Goal: Information Seeking & Learning: Learn about a topic

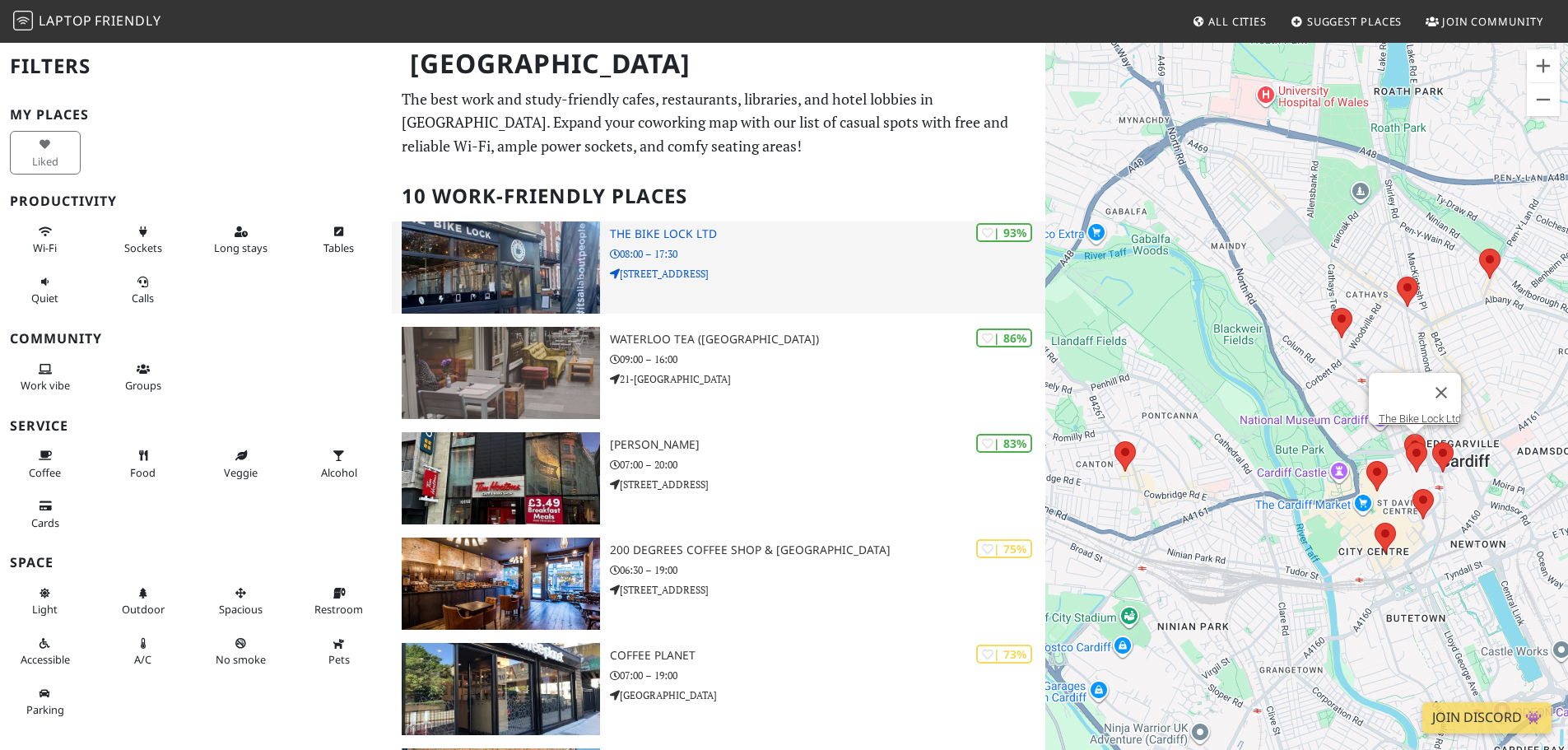
click at [654, 255] on p "08:00 – 17:30" at bounding box center [828, 254] width 436 height 16
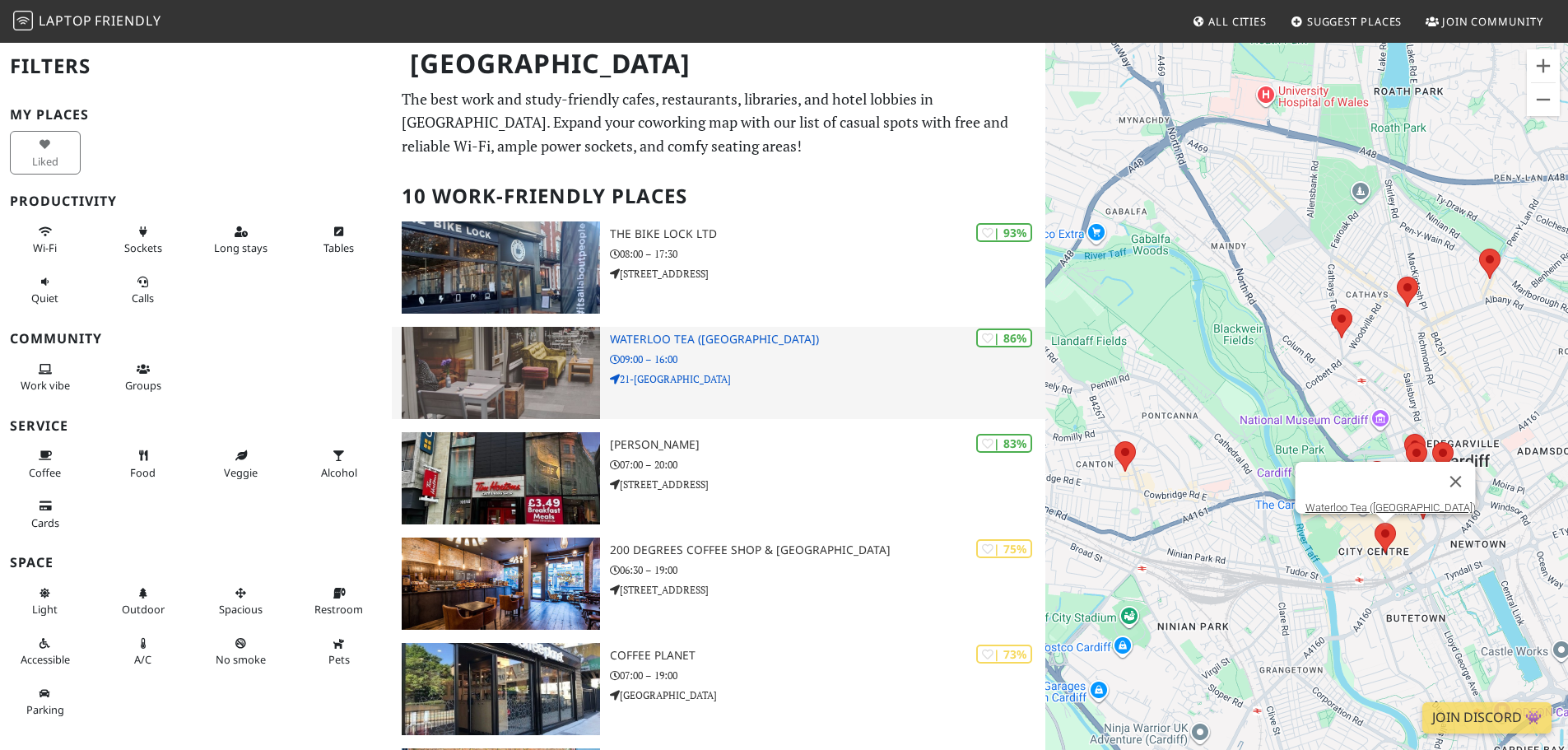
click at [679, 340] on h3 "Waterloo Tea (Wyndham Arcade)" at bounding box center [828, 340] width 436 height 14
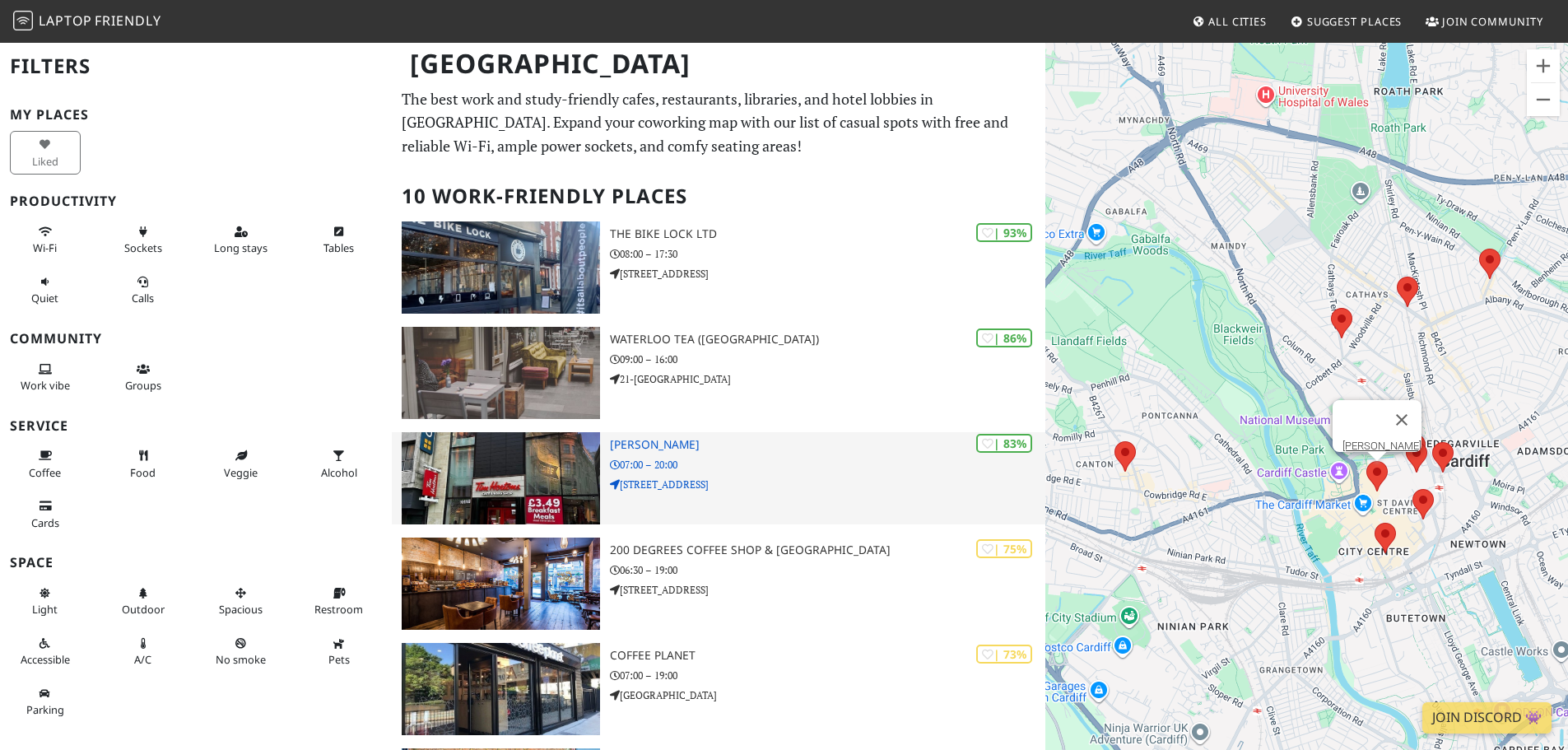
click at [769, 475] on div "| 83% Tim Hortons 07:00 – 20:00 20 Queen's Arcade, Queen Street" at bounding box center [828, 478] width 436 height 92
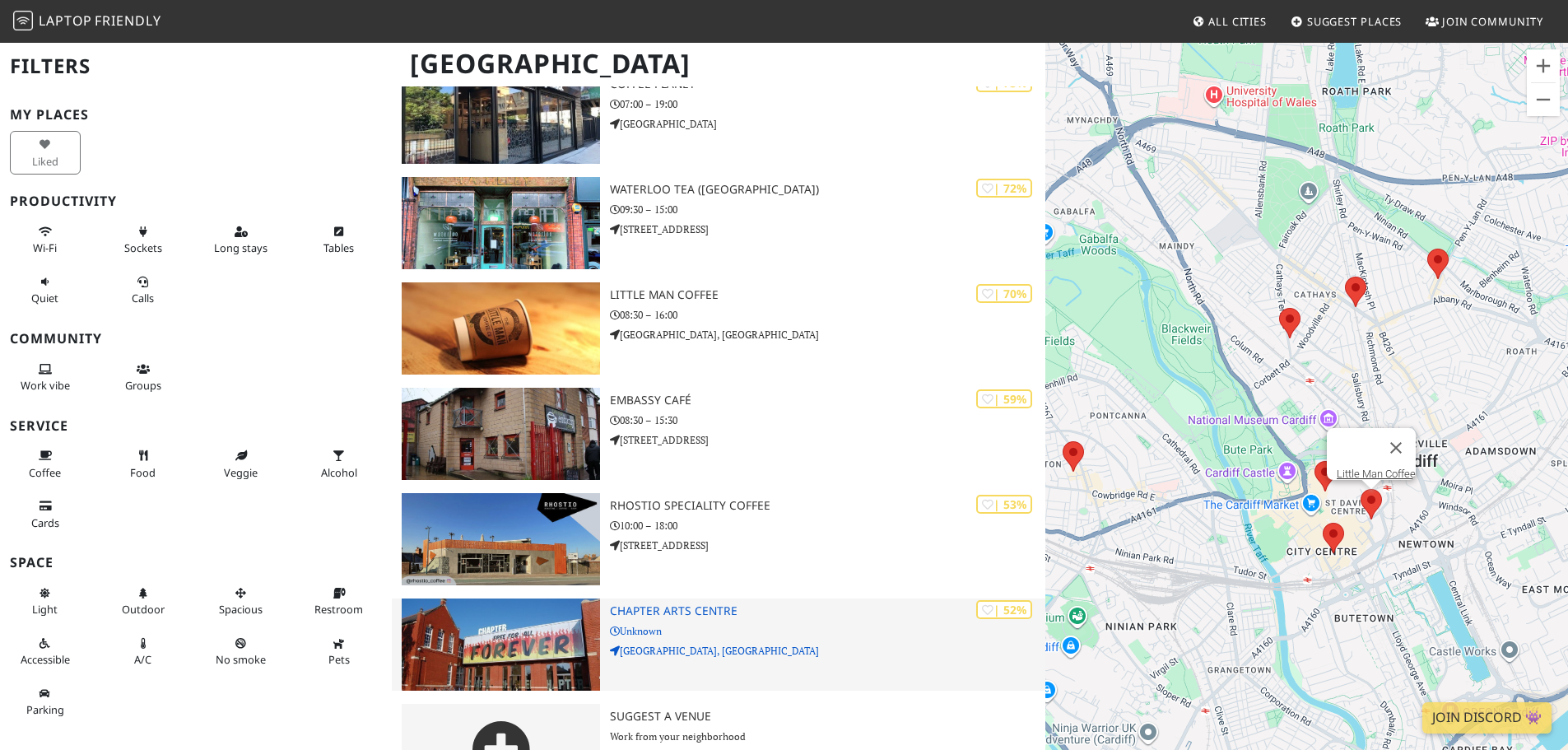
scroll to position [631, 0]
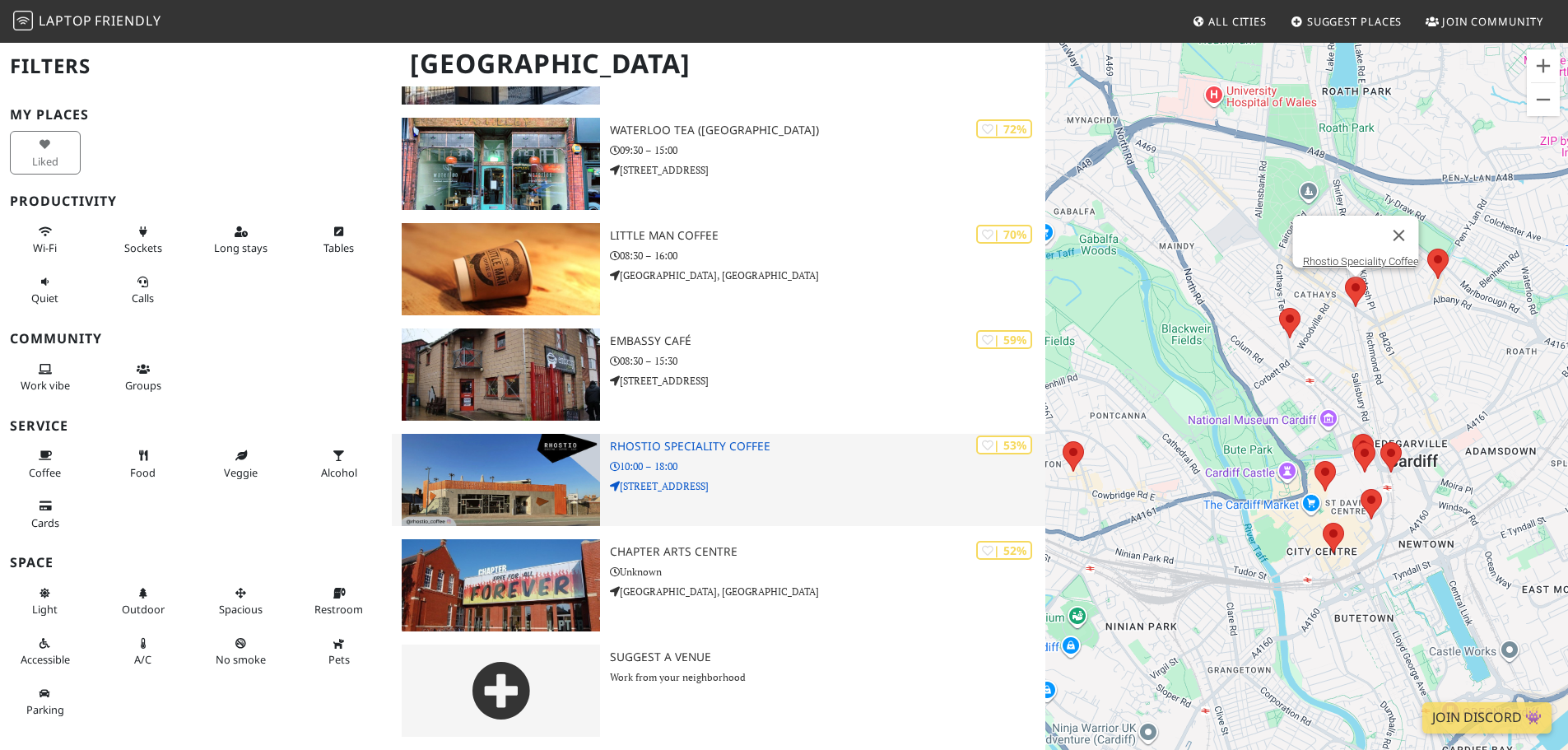
click at [727, 457] on div "| 53% Rhostio Speciality Coffee 10:00 – 18:00 16C Crwys Road" at bounding box center [828, 480] width 436 height 92
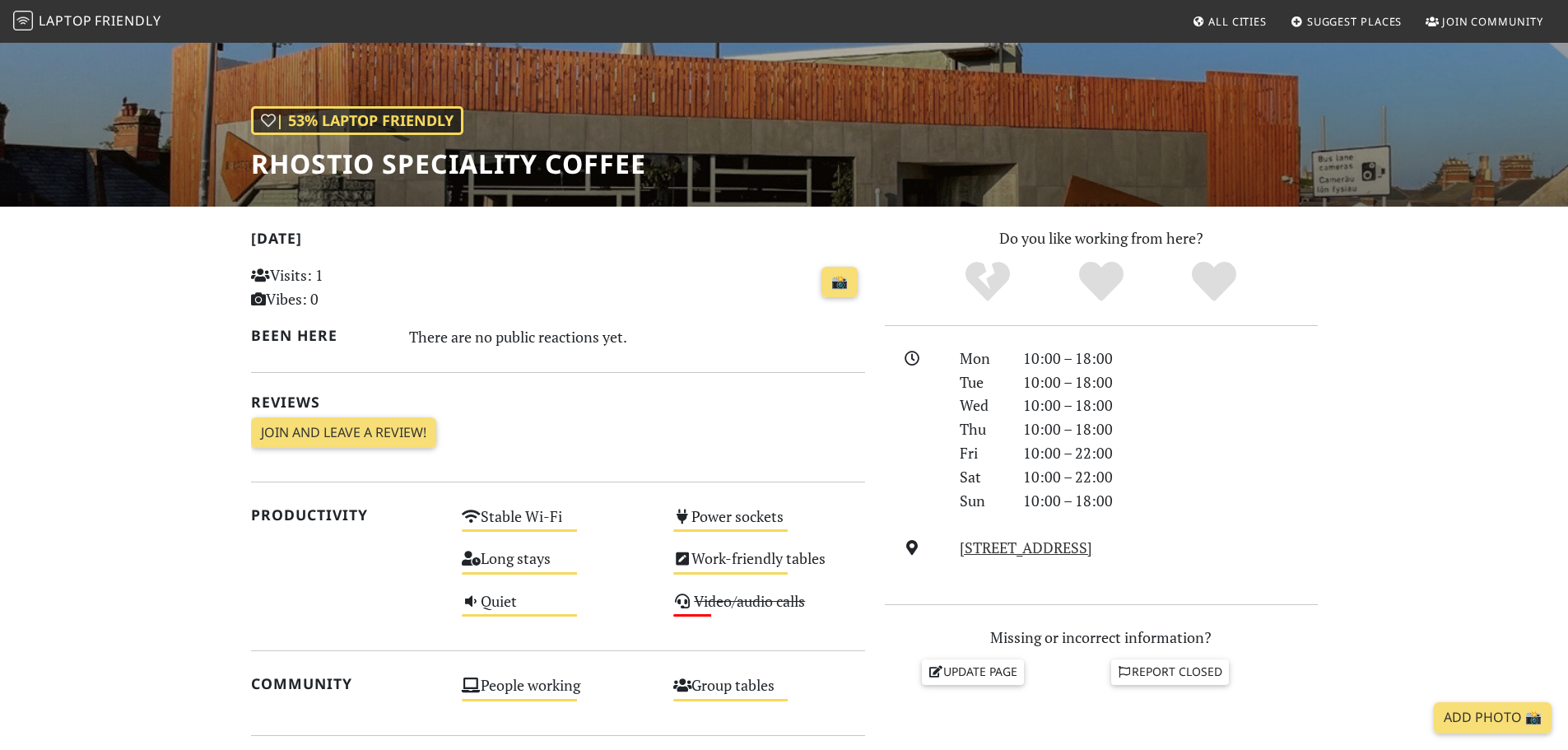
scroll to position [165, 0]
